Goal: Transaction & Acquisition: Purchase product/service

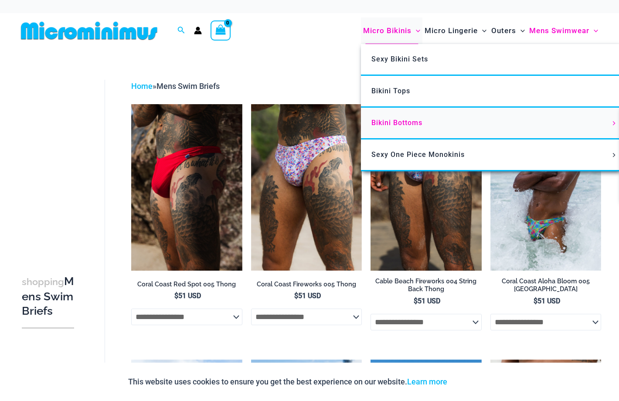
click at [397, 127] on span "Bikini Bottoms" at bounding box center [396, 123] width 51 height 8
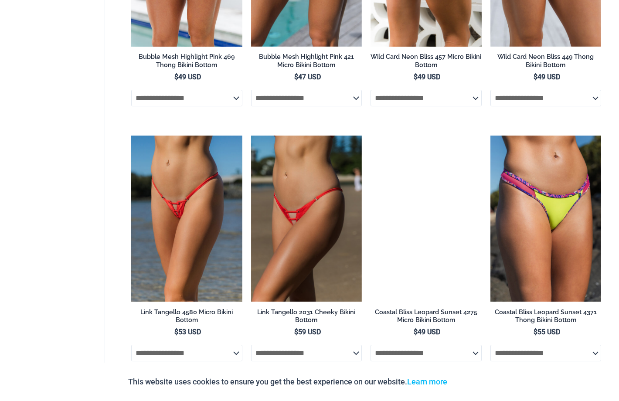
scroll to position [979, 0]
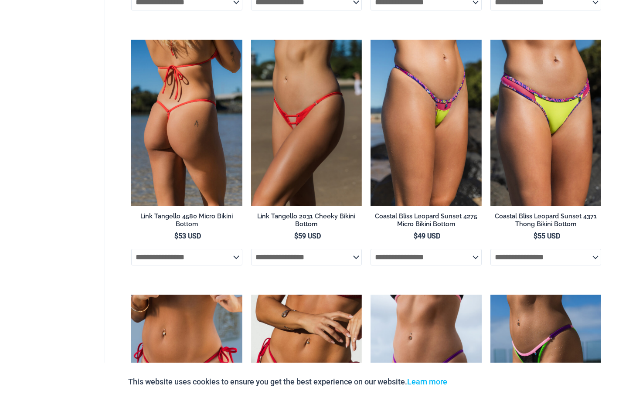
click at [201, 206] on img at bounding box center [186, 123] width 111 height 166
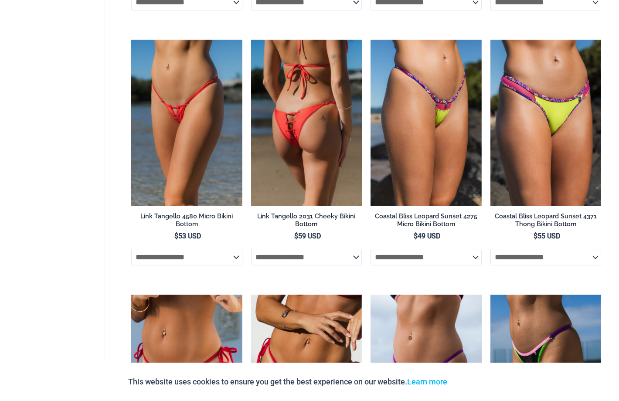
click at [314, 193] on img at bounding box center [306, 123] width 111 height 166
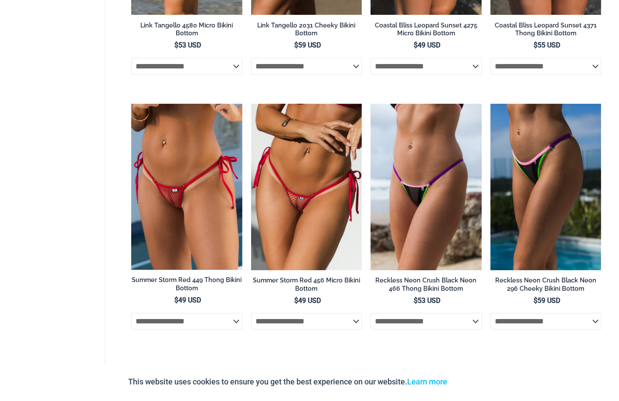
scroll to position [1271, 0]
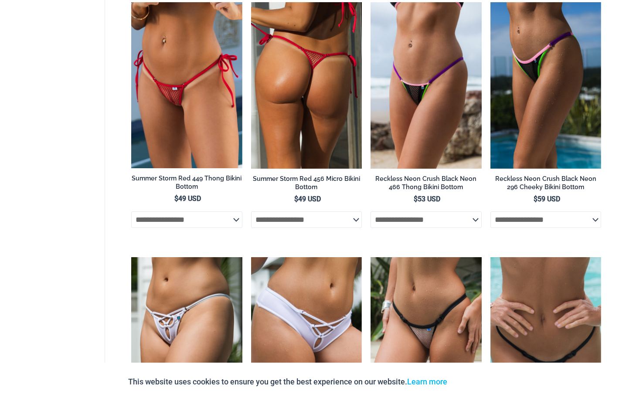
click at [291, 169] on img at bounding box center [306, 85] width 111 height 166
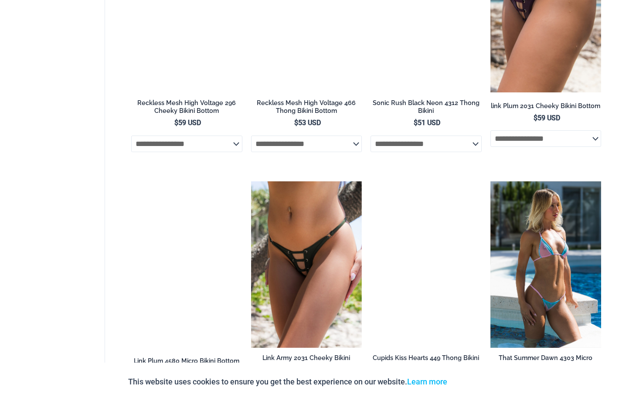
scroll to position [2245, 0]
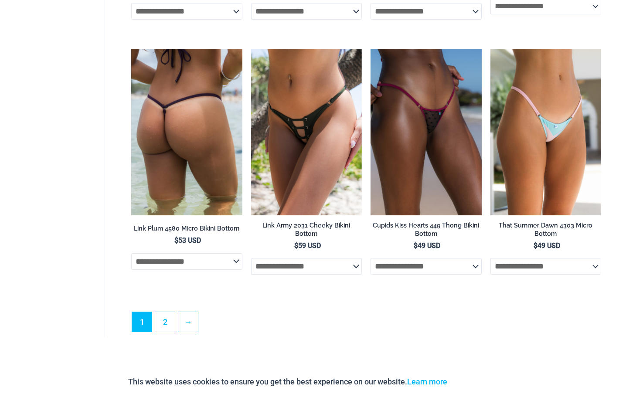
click at [176, 215] on img at bounding box center [186, 132] width 111 height 166
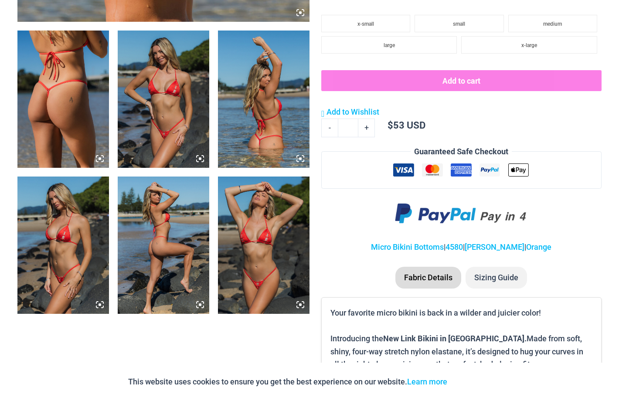
scroll to position [673, 0]
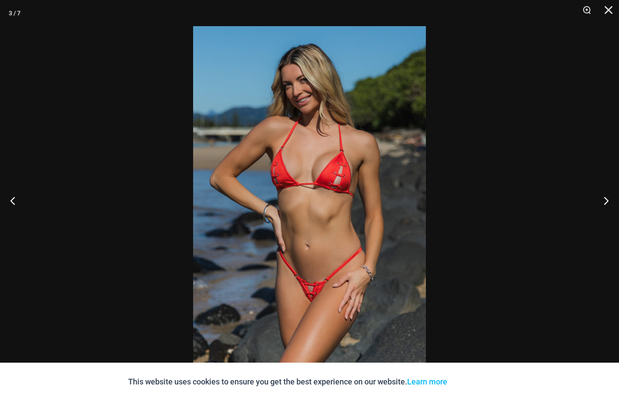
click at [360, 178] on img at bounding box center [309, 200] width 233 height 349
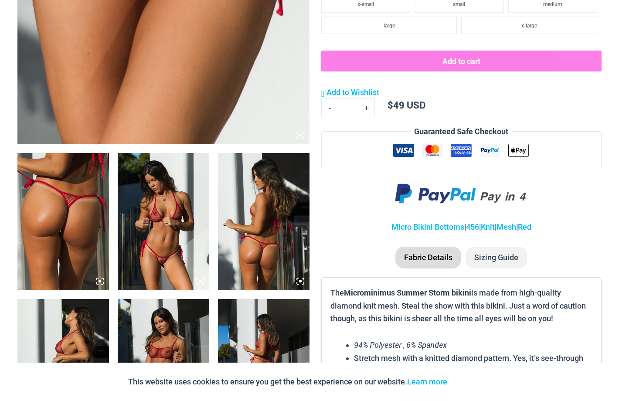
scroll to position [542, 0]
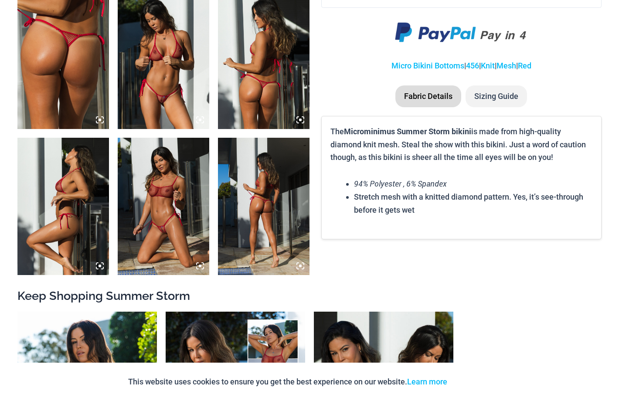
click at [170, 129] on img at bounding box center [163, 60] width 91 height 137
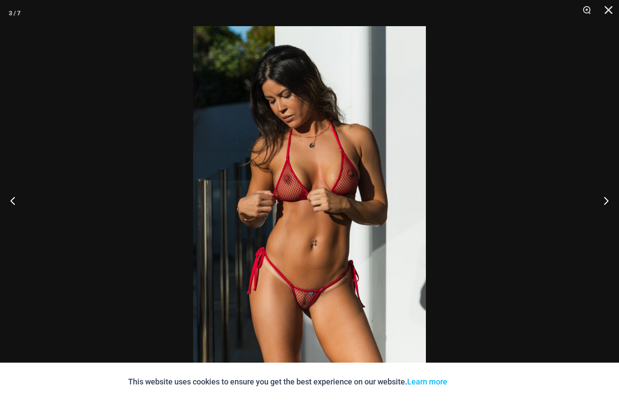
click at [298, 237] on img at bounding box center [309, 200] width 233 height 349
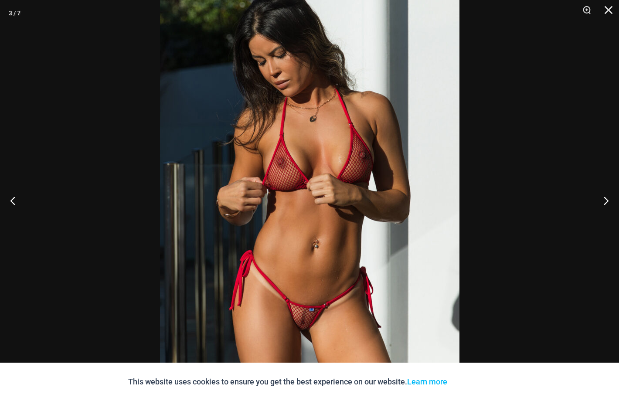
click at [311, 241] on img at bounding box center [309, 190] width 299 height 449
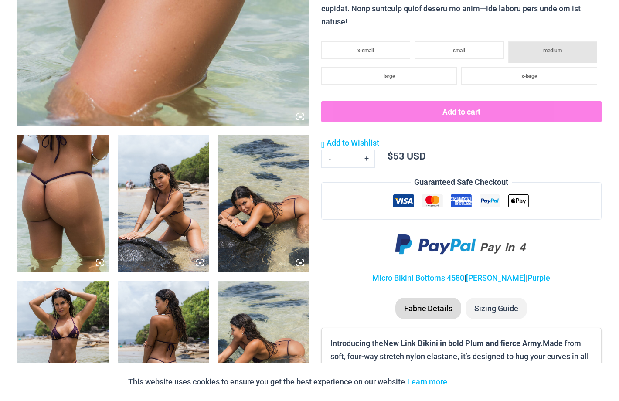
scroll to position [571, 0]
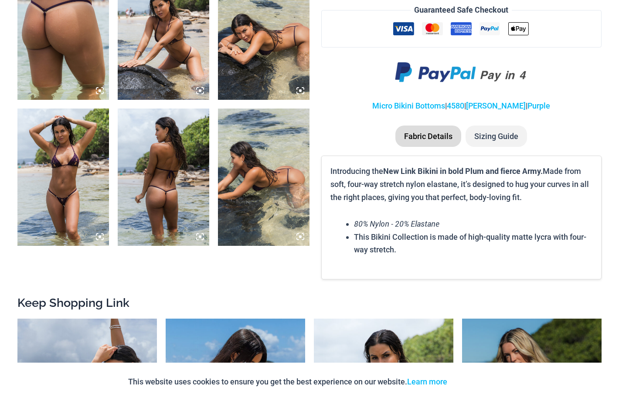
click at [73, 246] on img at bounding box center [62, 176] width 91 height 137
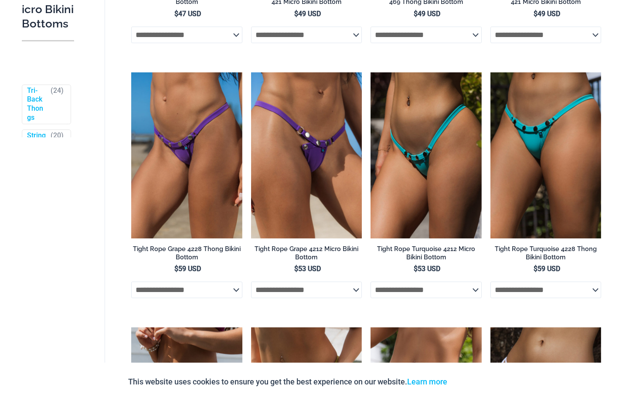
scroll to position [117, 0]
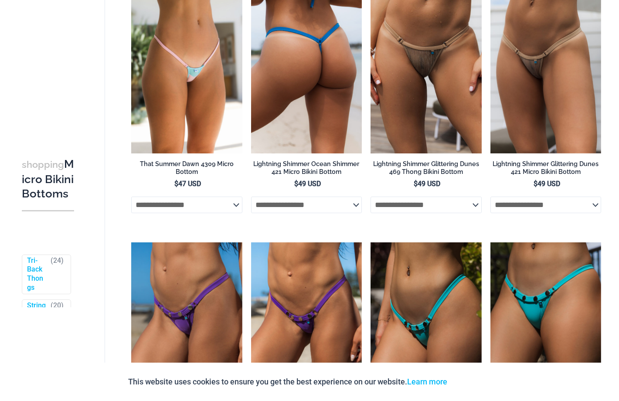
click at [310, 153] on img at bounding box center [306, 70] width 111 height 166
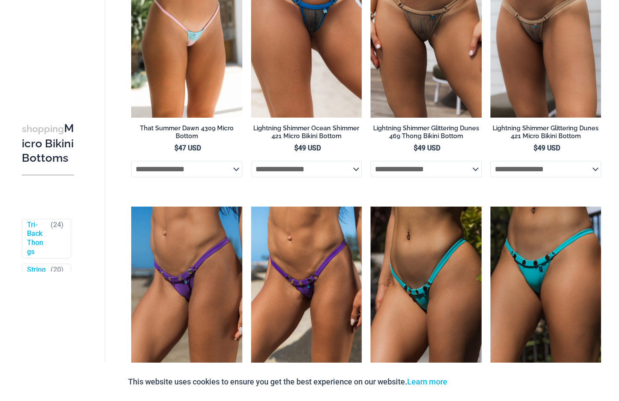
scroll to position [0, 0]
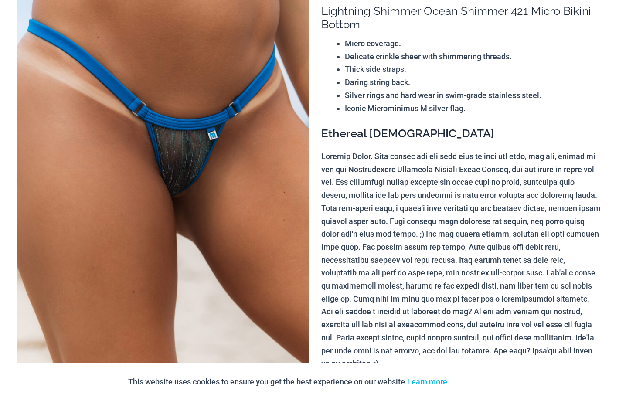
scroll to position [134, 0]
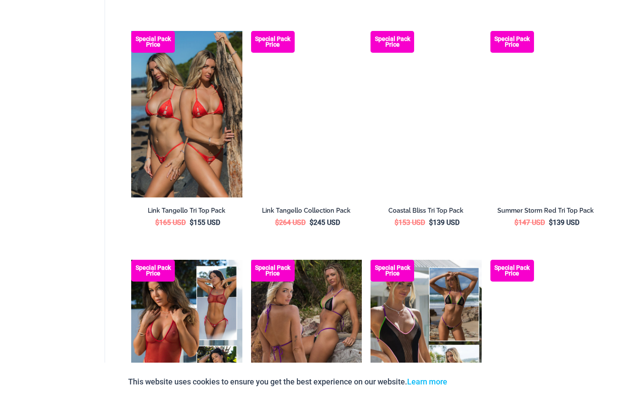
scroll to position [674, 0]
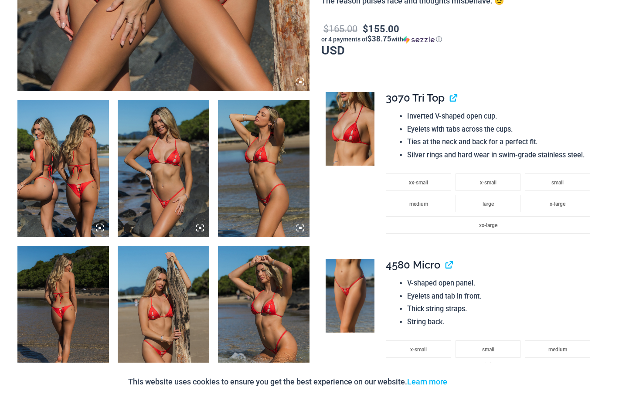
scroll to position [352, 0]
